Goal: Task Accomplishment & Management: Manage account settings

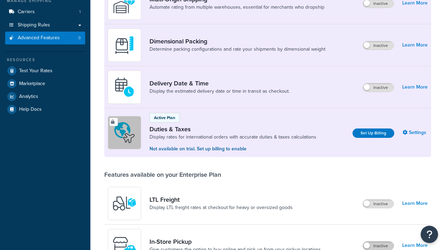
click at [378, 242] on label "Inactive" at bounding box center [378, 246] width 31 height 8
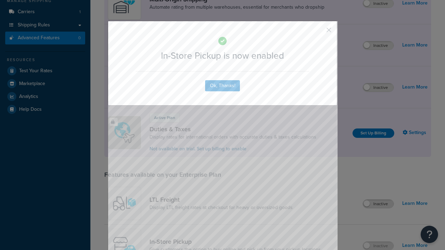
scroll to position [225, 0]
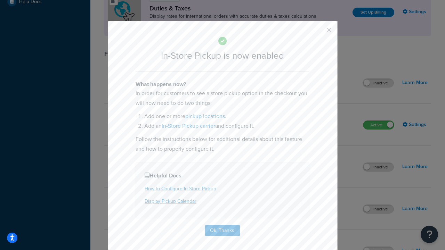
click at [319, 32] on button "button" at bounding box center [319, 33] width 2 height 2
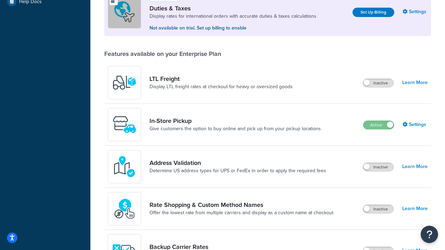
scroll to position [212, 0]
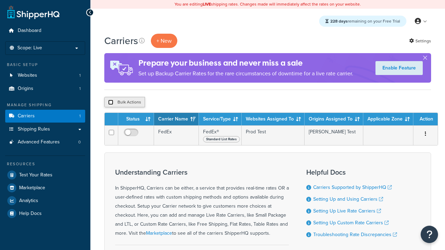
click at [111, 103] on input "checkbox" at bounding box center [110, 102] width 5 height 5
checkbox input "true"
click at [187, 103] on button "Delete" at bounding box center [186, 102] width 24 height 10
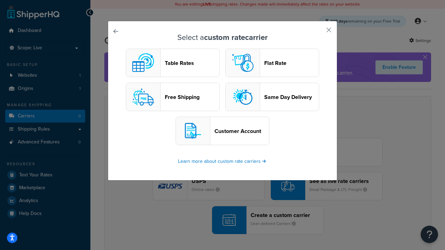
click at [173, 63] on header "Table Rates" at bounding box center [192, 63] width 55 height 7
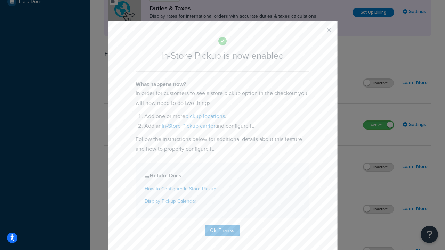
click at [319, 32] on button "button" at bounding box center [319, 33] width 2 height 2
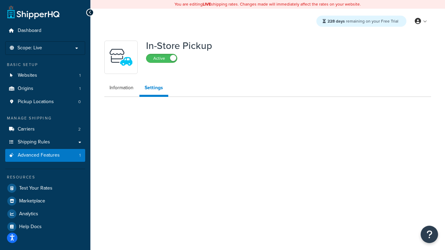
select select "inline"
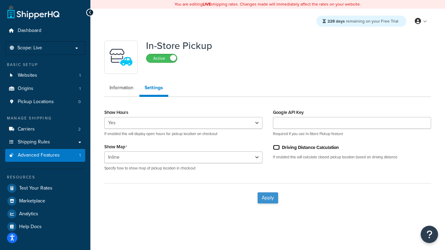
click at [277, 147] on input "Driving Distance Calculation" at bounding box center [276, 147] width 7 height 5
checkbox input "true"
click at [268, 198] on button "Apply" at bounding box center [268, 198] width 21 height 11
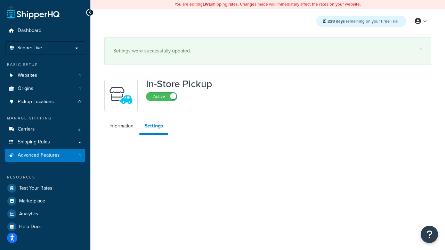
select select "inline"
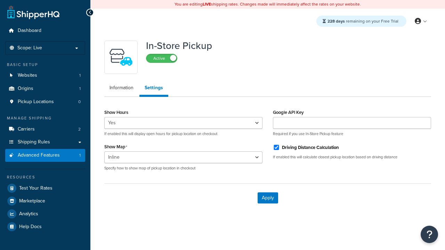
select select "inline"
click at [36, 102] on span "Pickup Locations" at bounding box center [36, 102] width 36 height 6
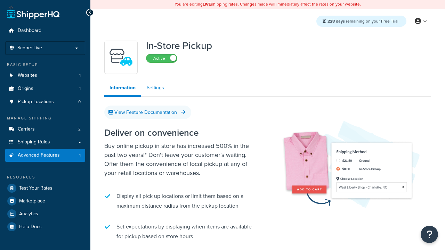
click at [155, 88] on link "Settings" at bounding box center [156, 88] width 28 height 14
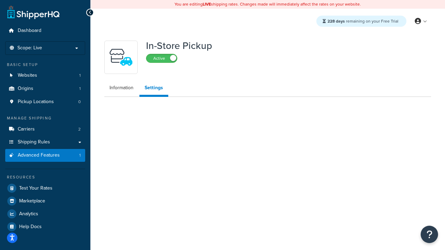
select select "inline"
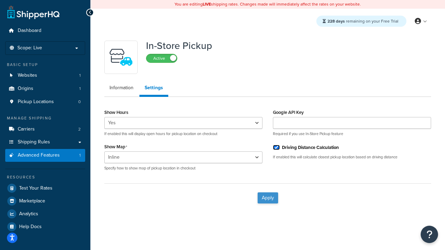
click at [277, 147] on input "Driving Distance Calculation" at bounding box center [276, 147] width 7 height 5
checkbox input "false"
click at [268, 198] on button "Apply" at bounding box center [268, 198] width 21 height 11
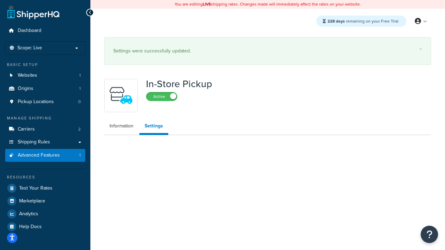
select select "inline"
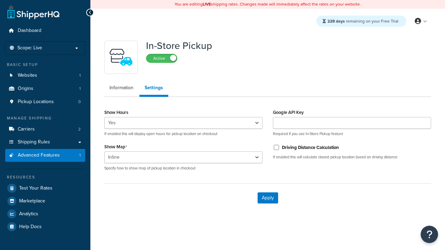
select select "inline"
click at [36, 102] on span "Pickup Locations" at bounding box center [36, 102] width 36 height 6
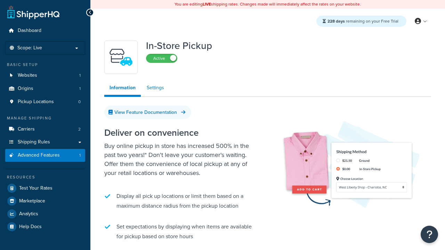
click at [155, 88] on link "Settings" at bounding box center [156, 88] width 28 height 14
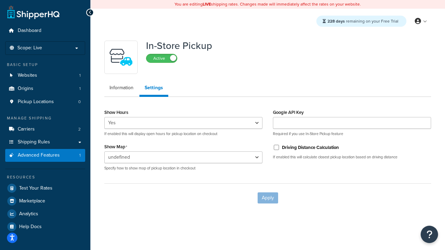
select select "inline"
